Goal: Transaction & Acquisition: Purchase product/service

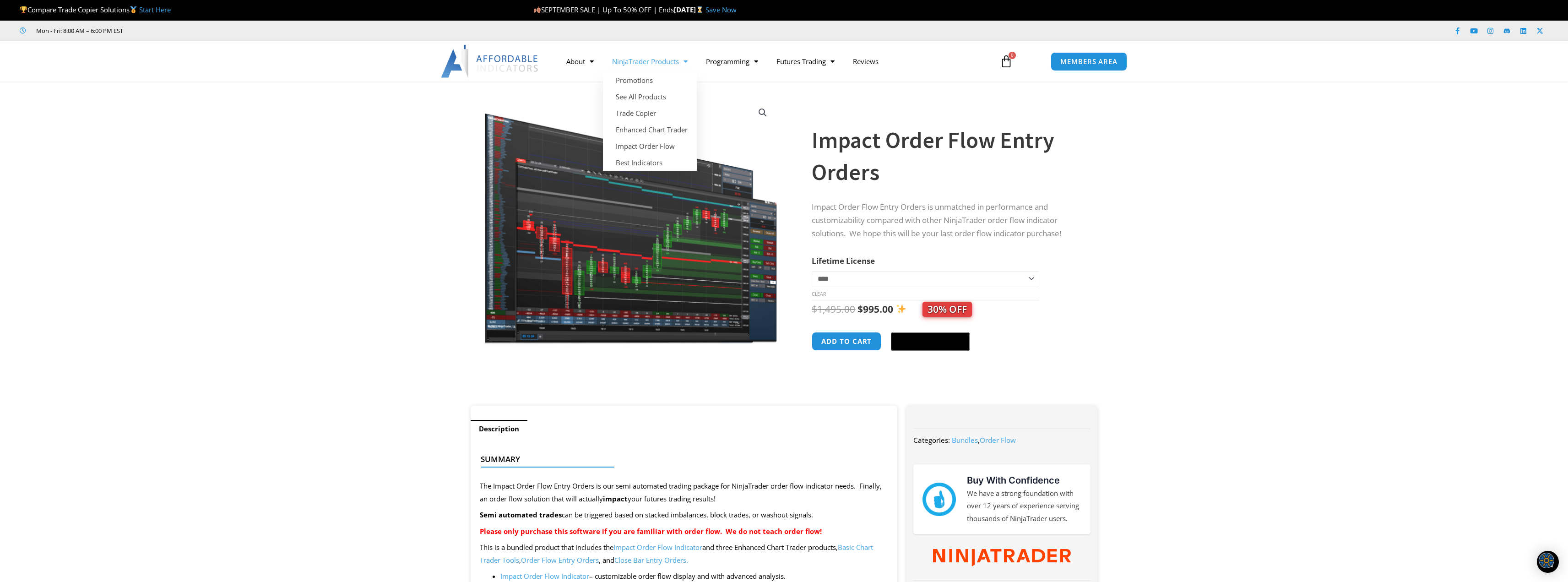
click at [656, 65] on link "NinjaTrader Products" at bounding box center [650, 61] width 94 height 21
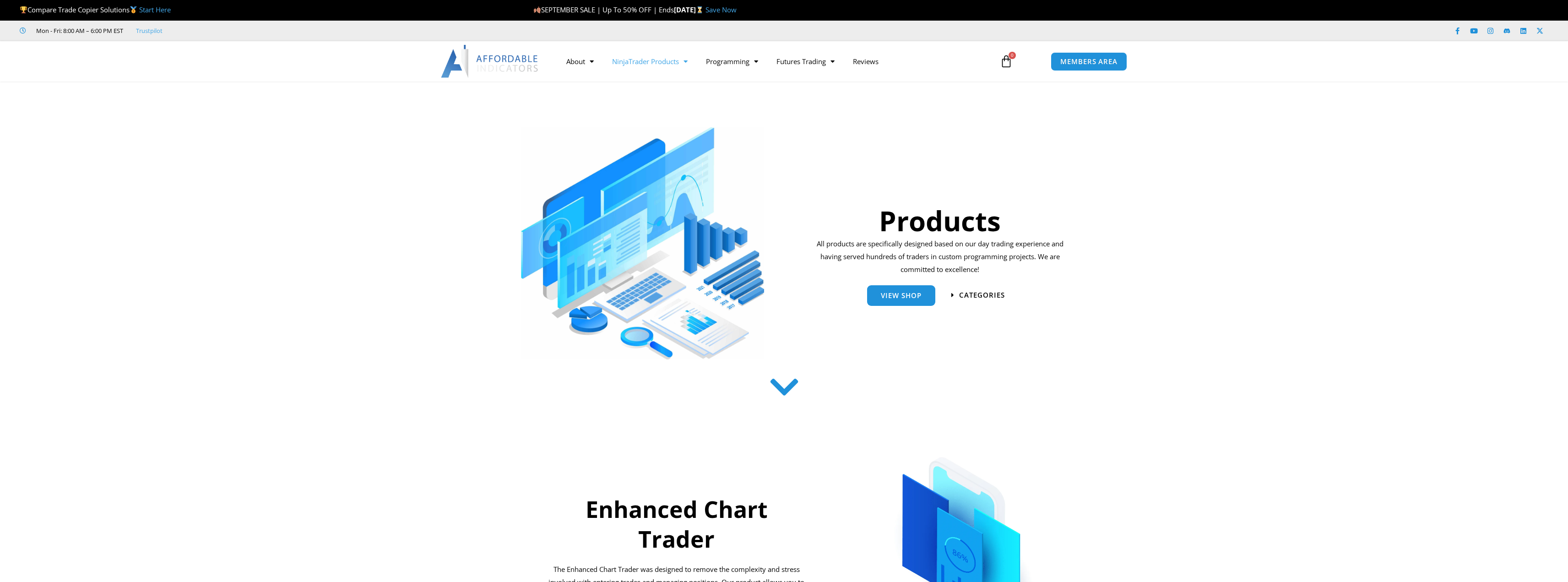
scroll to position [46, 0]
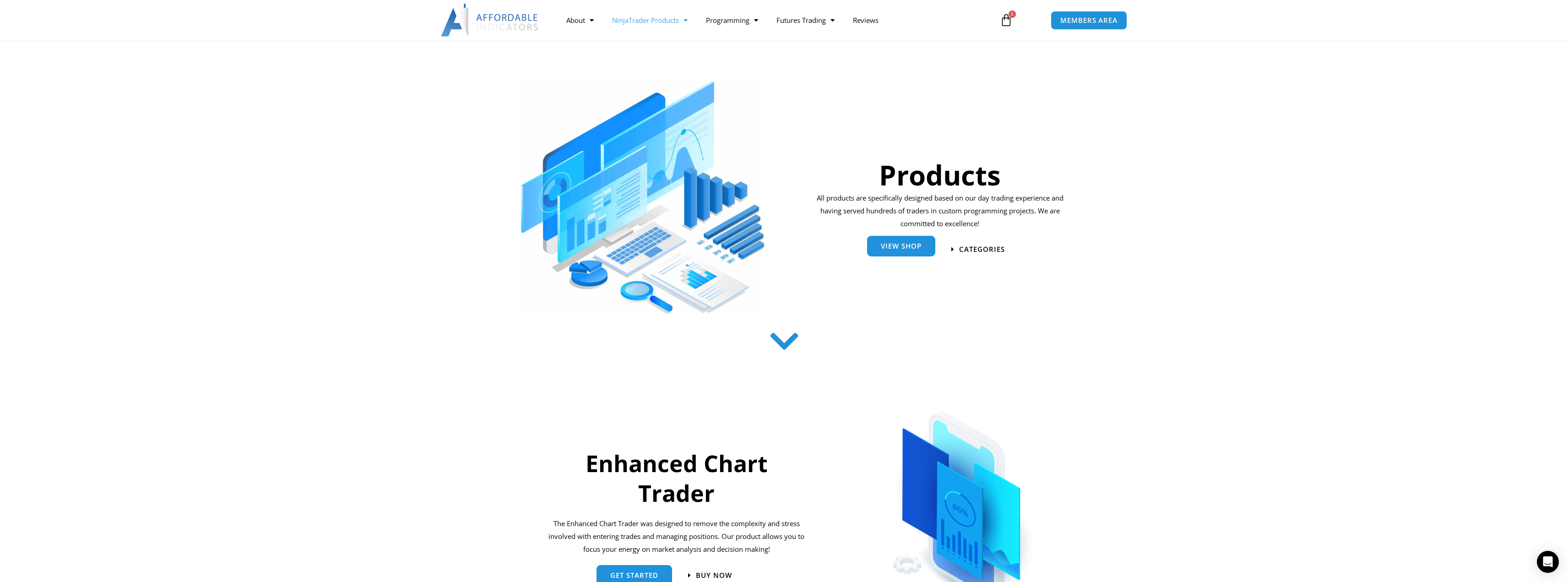
click at [898, 247] on span "View Shop" at bounding box center [901, 246] width 41 height 7
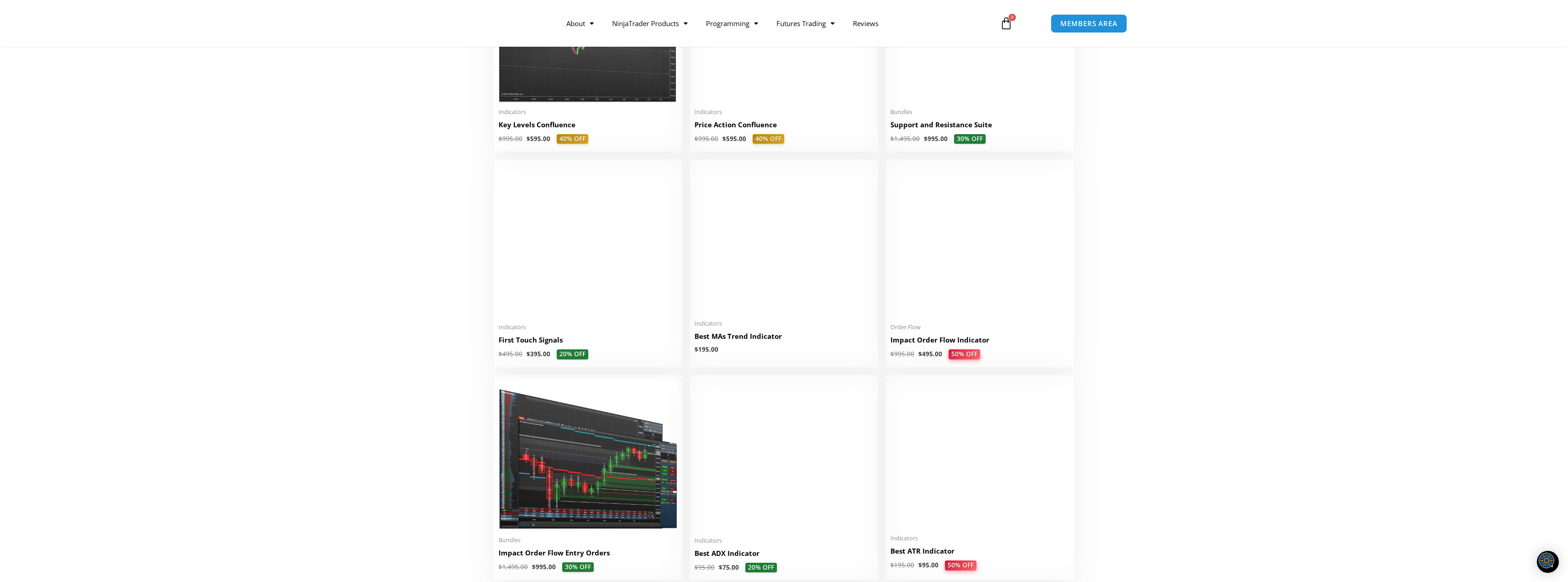
scroll to position [1328, 0]
